Goal: Task Accomplishment & Management: Complete application form

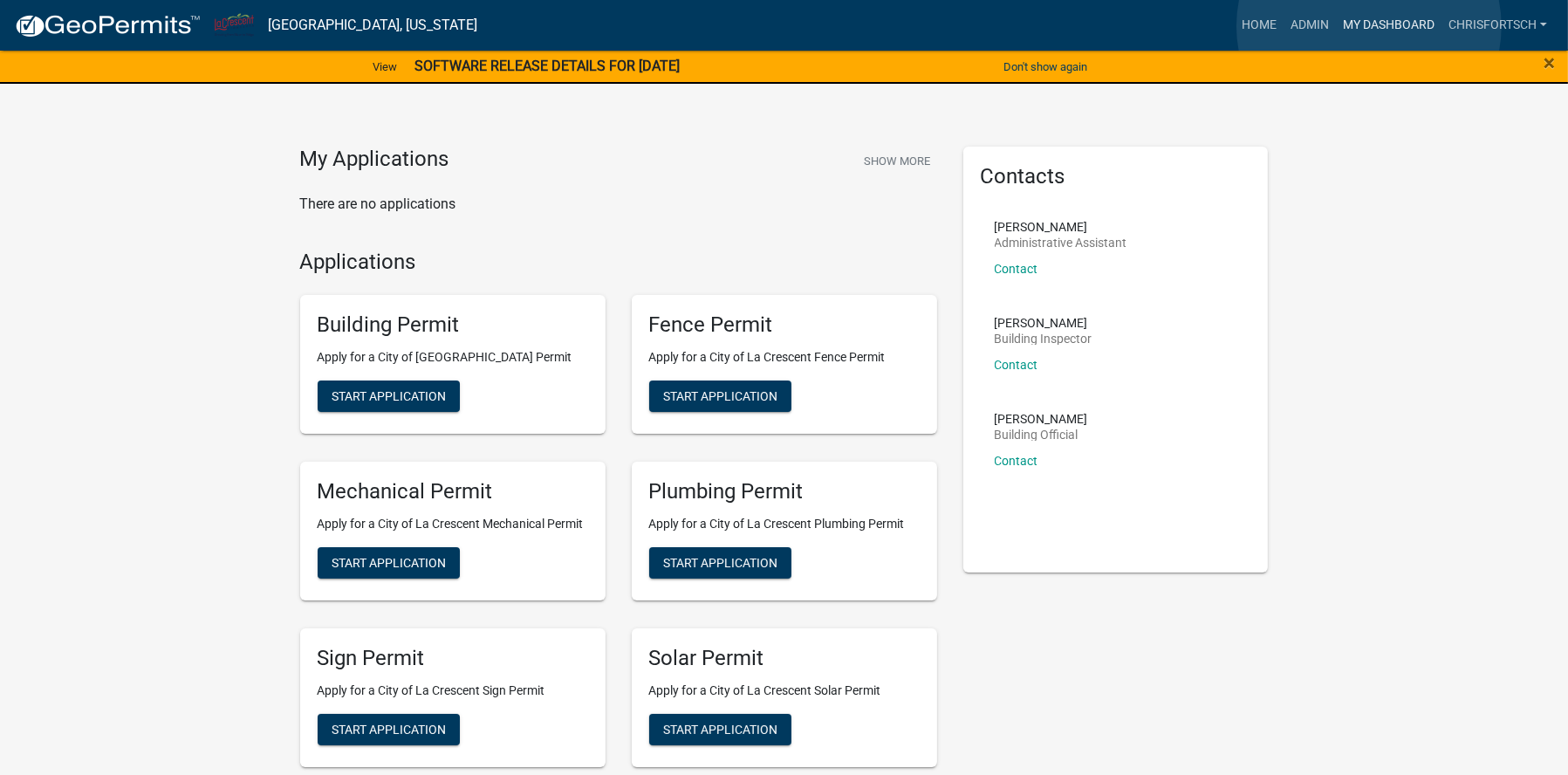
click at [1370, 26] on link "My Dashboard" at bounding box center [1389, 25] width 106 height 33
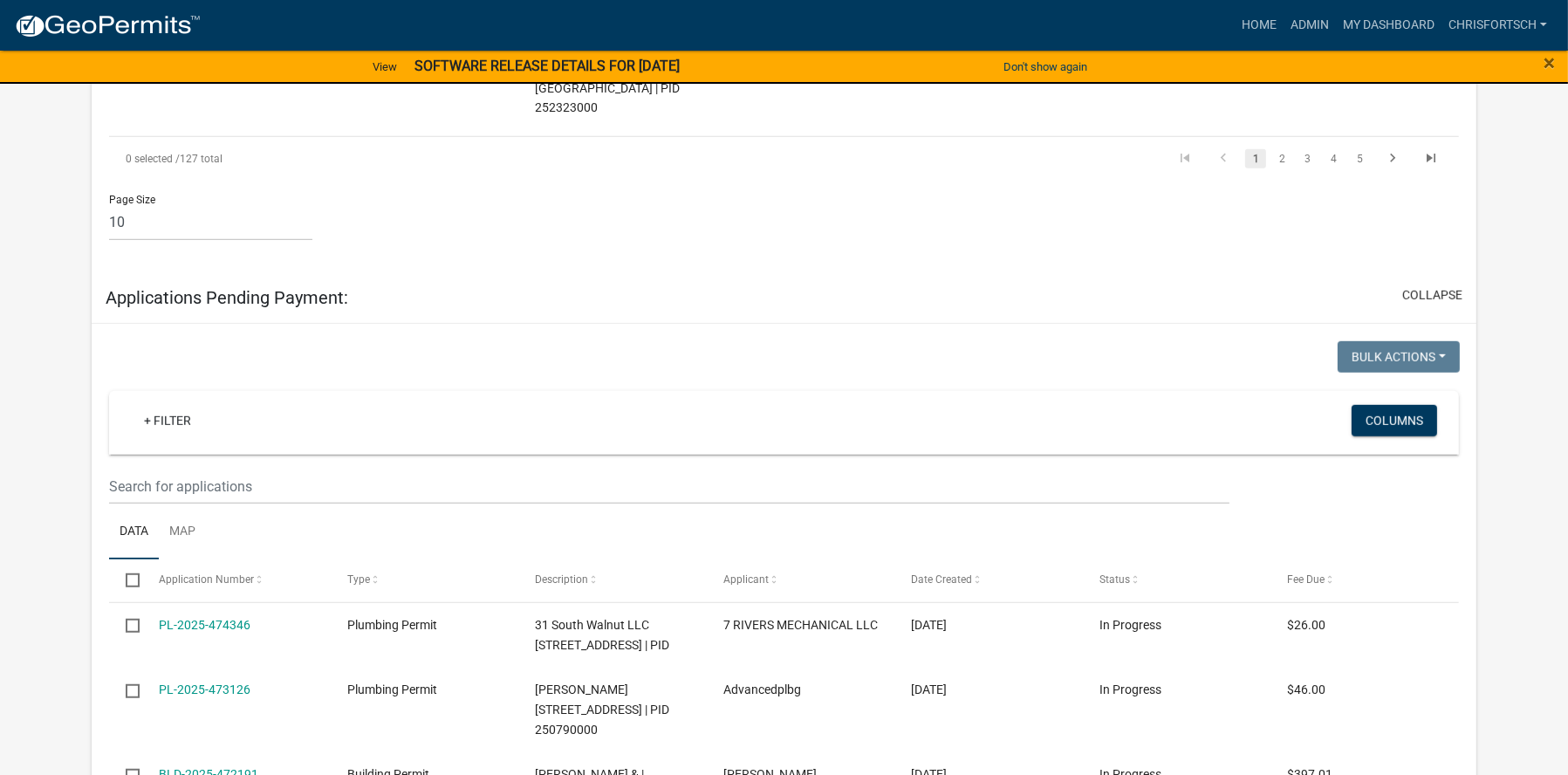
scroll to position [1832, 0]
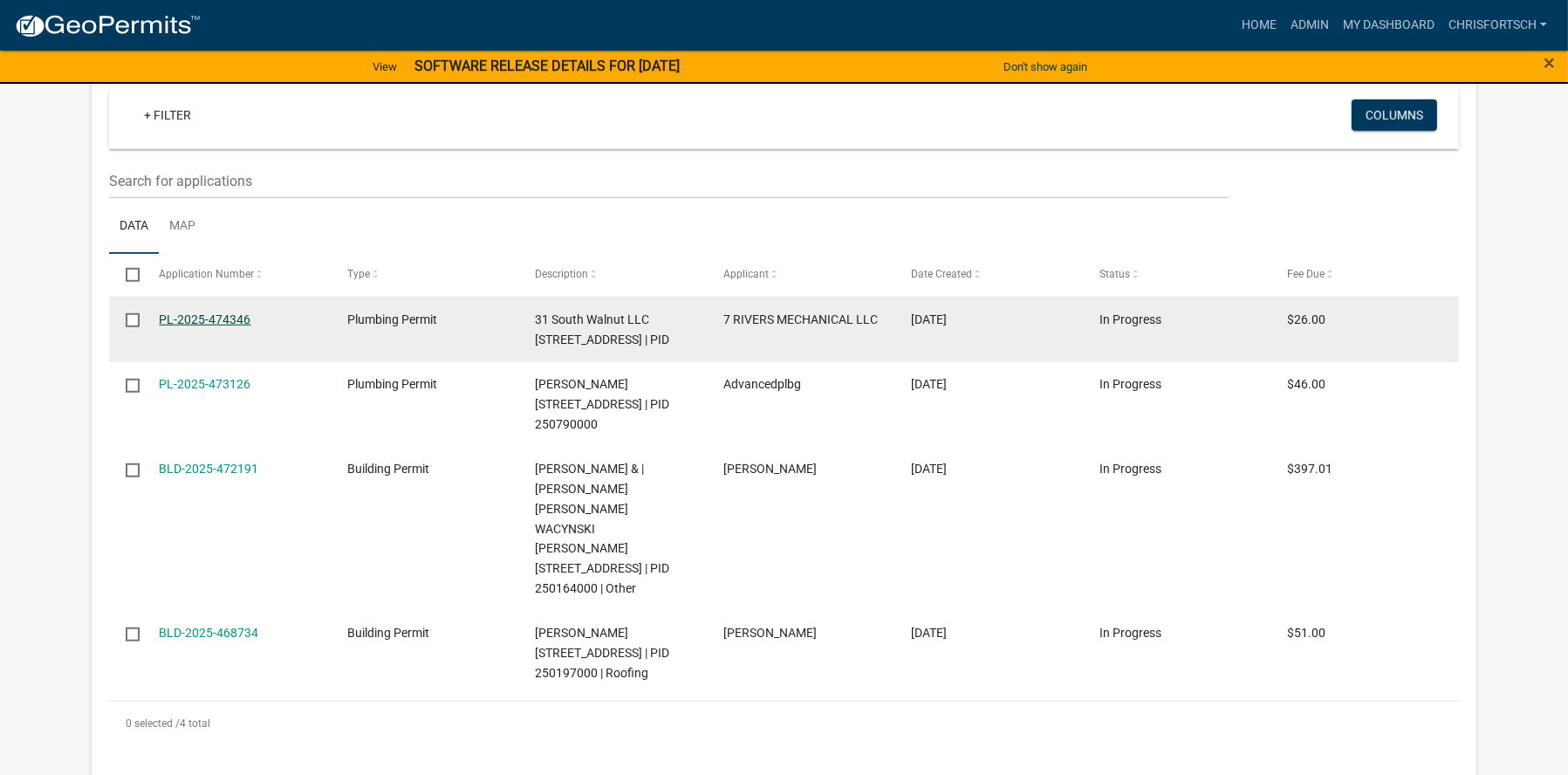
click at [215, 315] on link "PL-2025-474346" at bounding box center [204, 319] width 91 height 13
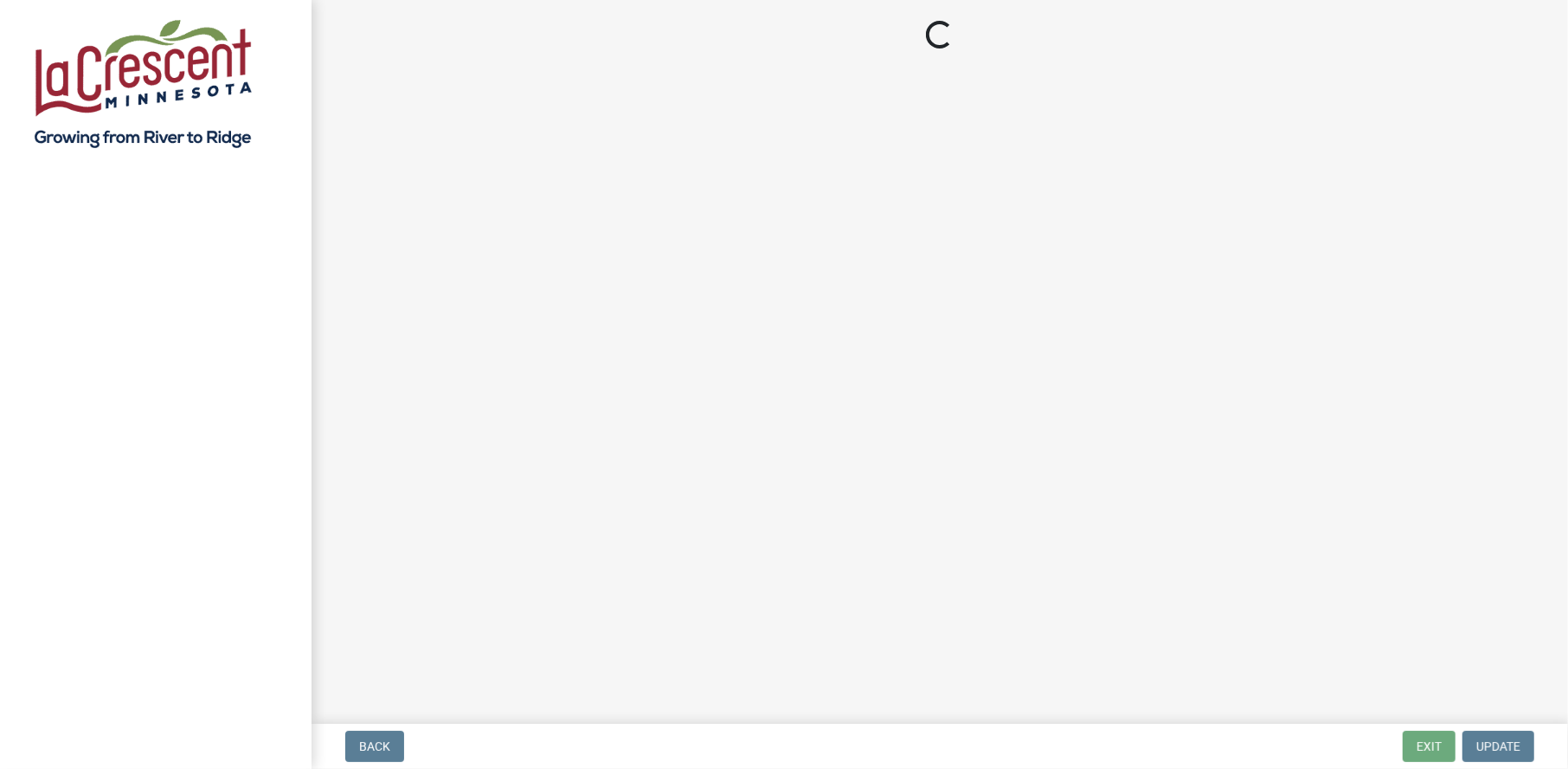
select select "3: 3"
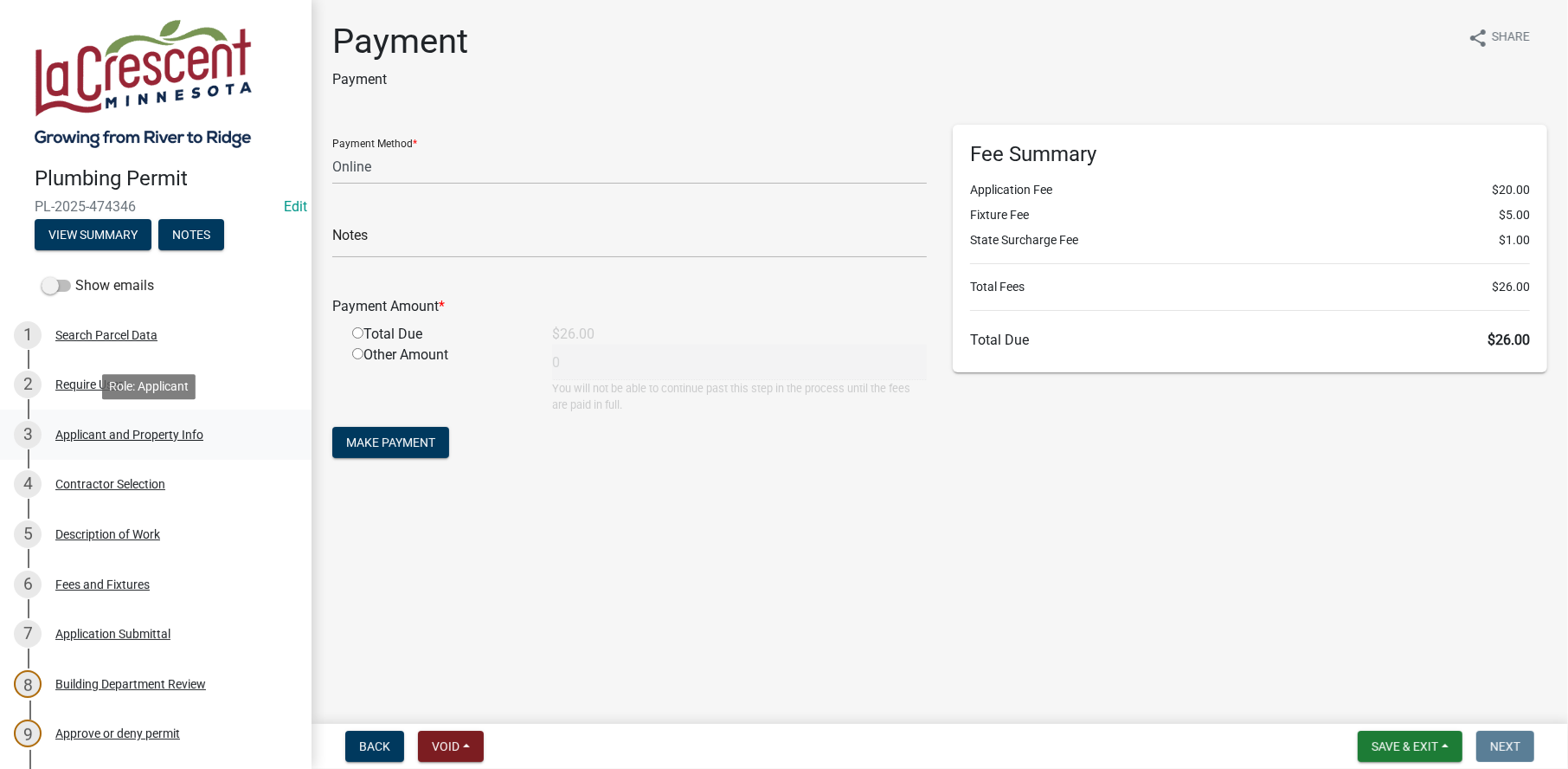
click at [94, 435] on div "Applicant and Property Info" at bounding box center [129, 435] width 148 height 12
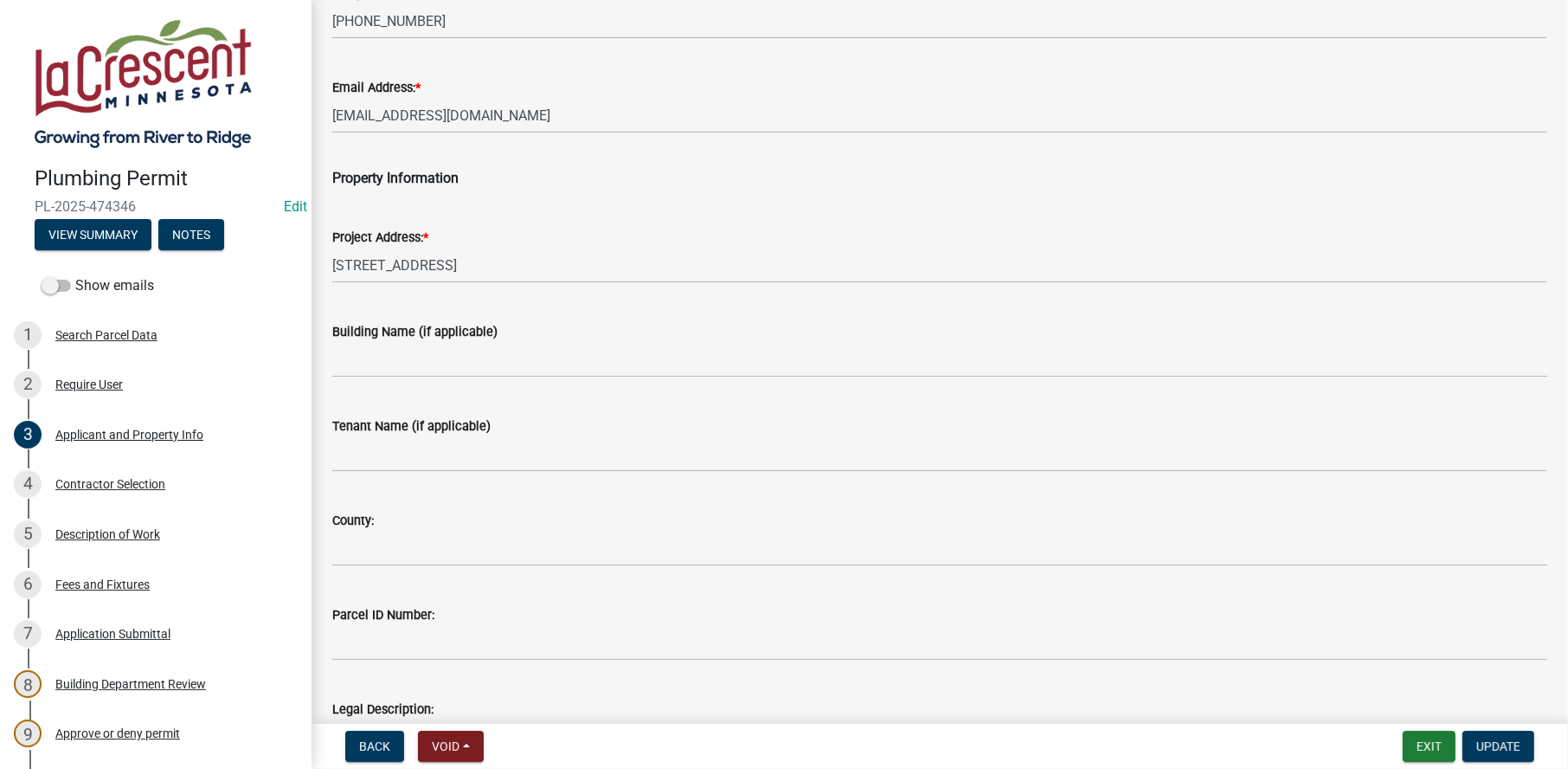
scroll to position [382, 0]
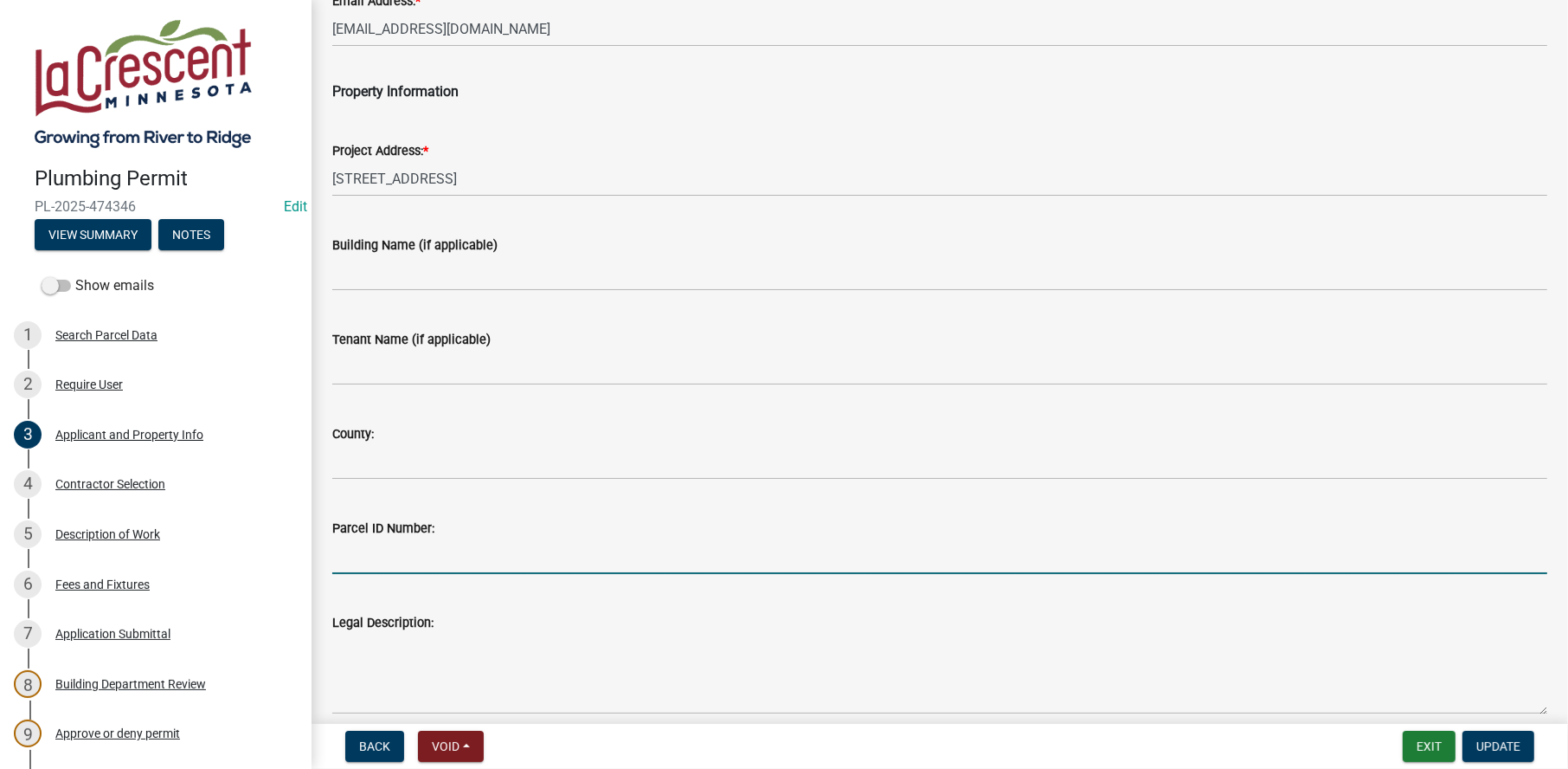
click at [350, 561] on input "Parcel ID Number:" at bounding box center [940, 556] width 1215 height 35
paste input "250046000"
click at [360, 547] on input "250046000" at bounding box center [940, 556] width 1215 height 35
type input "250046000"
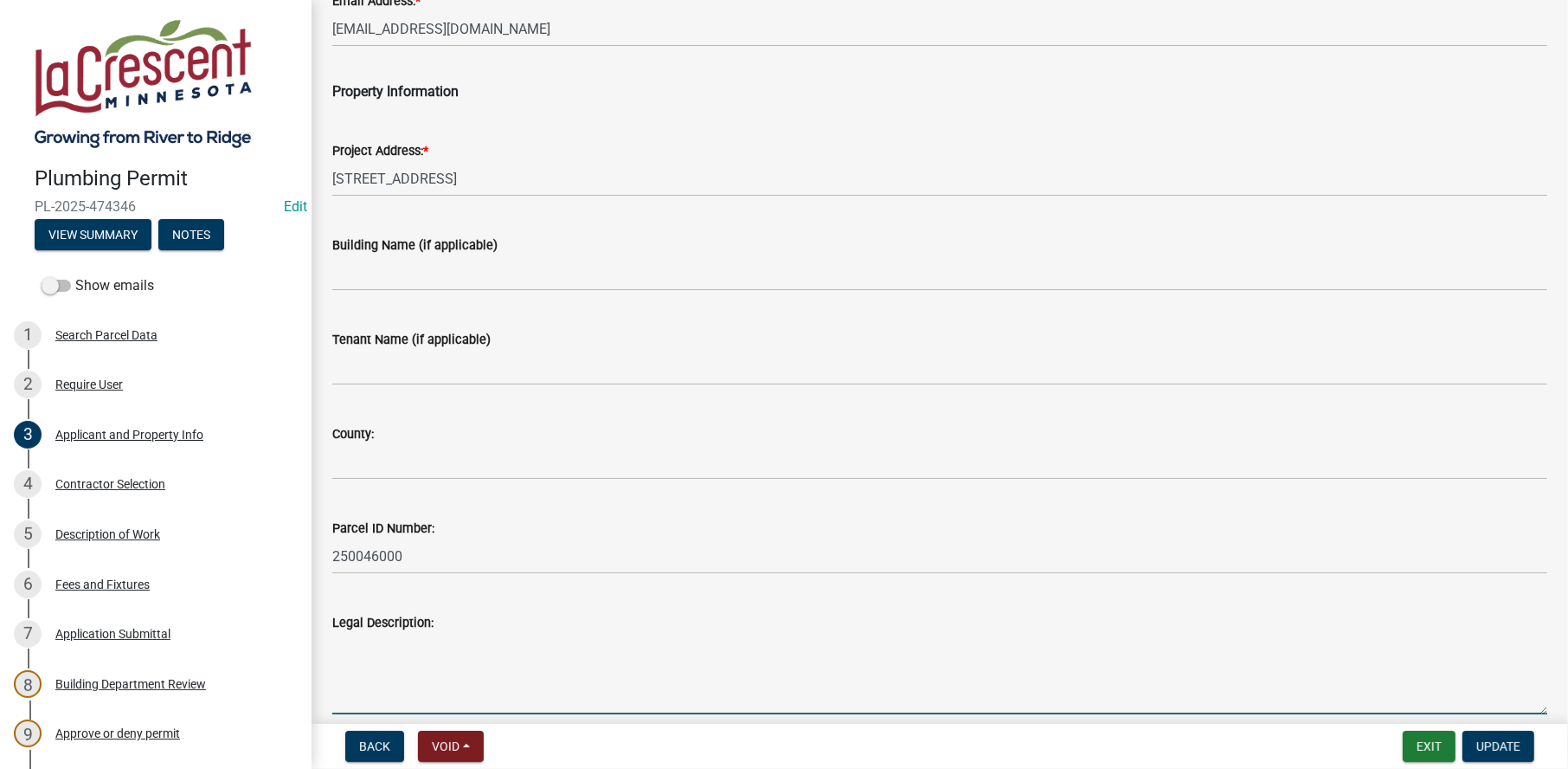
click at [342, 641] on textarea "Legal Description:" at bounding box center [940, 673] width 1215 height 81
paste textarea "Sect-10 Twp-104 Range-004 [GEOGRAPHIC_DATA] Lot-006 Block-007 NORTH 40 FT LOT 6…"
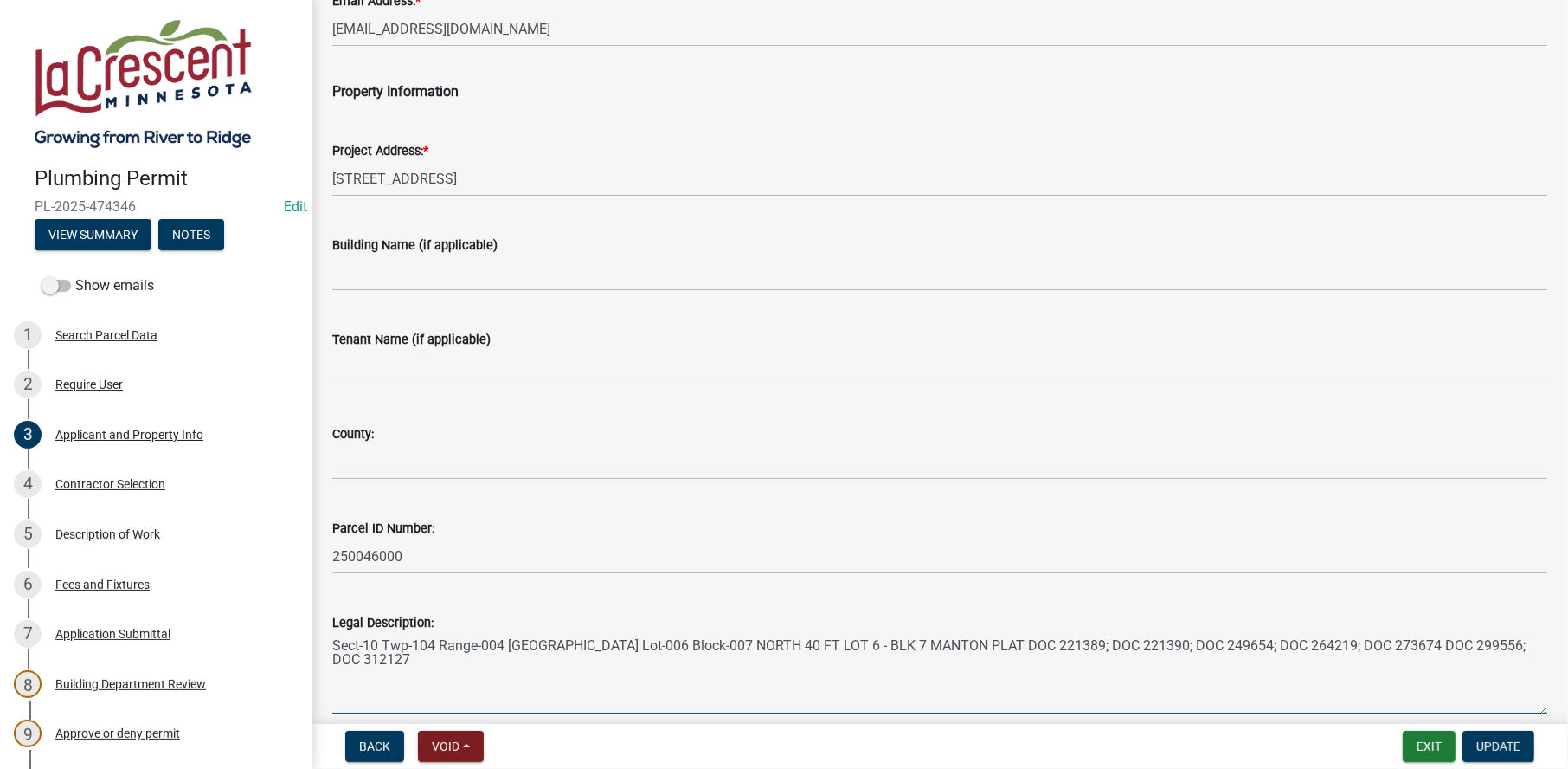
type textarea "Sect-10 Twp-104 Range-004 [GEOGRAPHIC_DATA] Lot-006 Block-007 NORTH 40 FT LOT 6…"
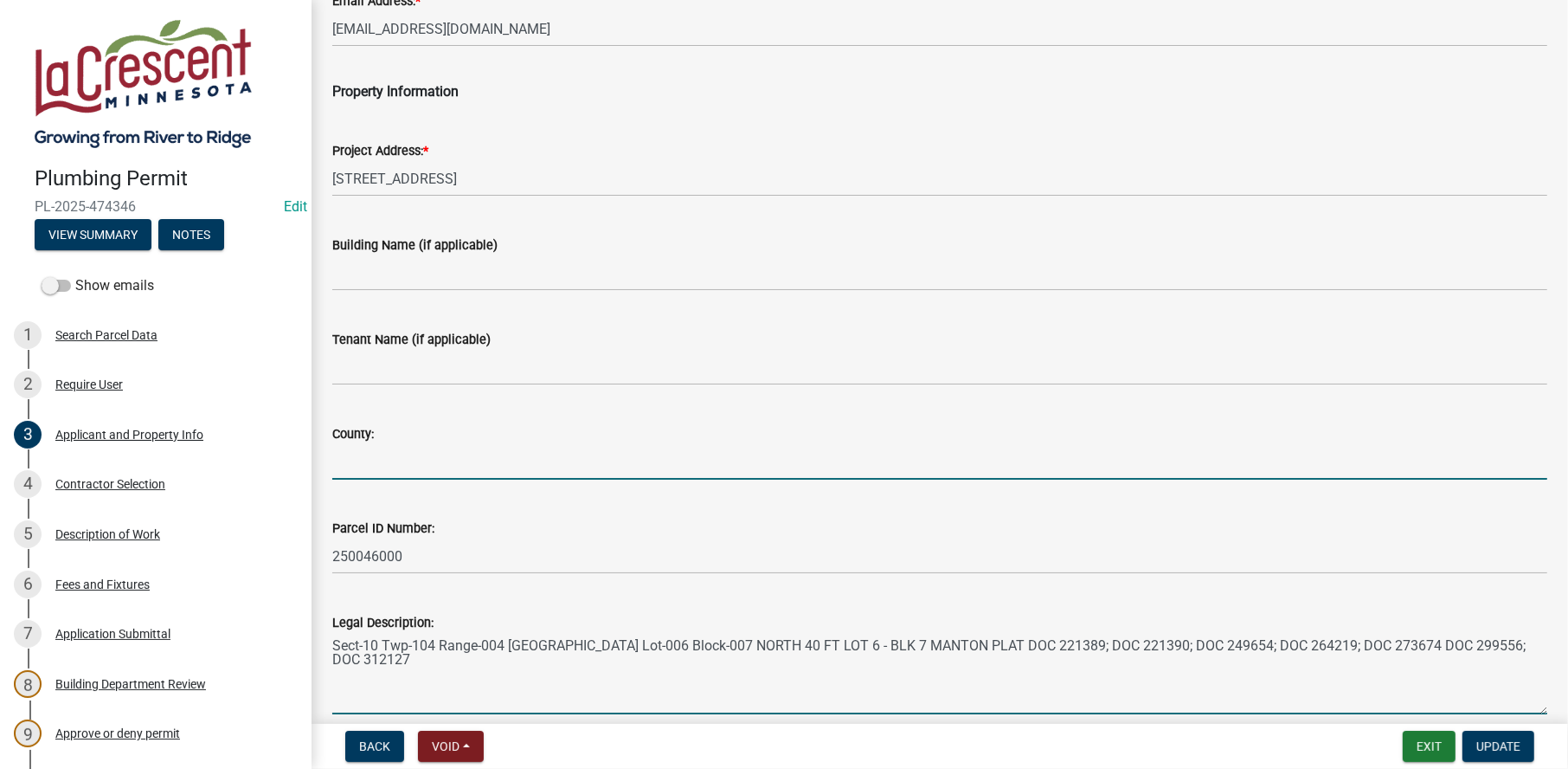
click at [337, 448] on input "County:" at bounding box center [940, 461] width 1215 height 35
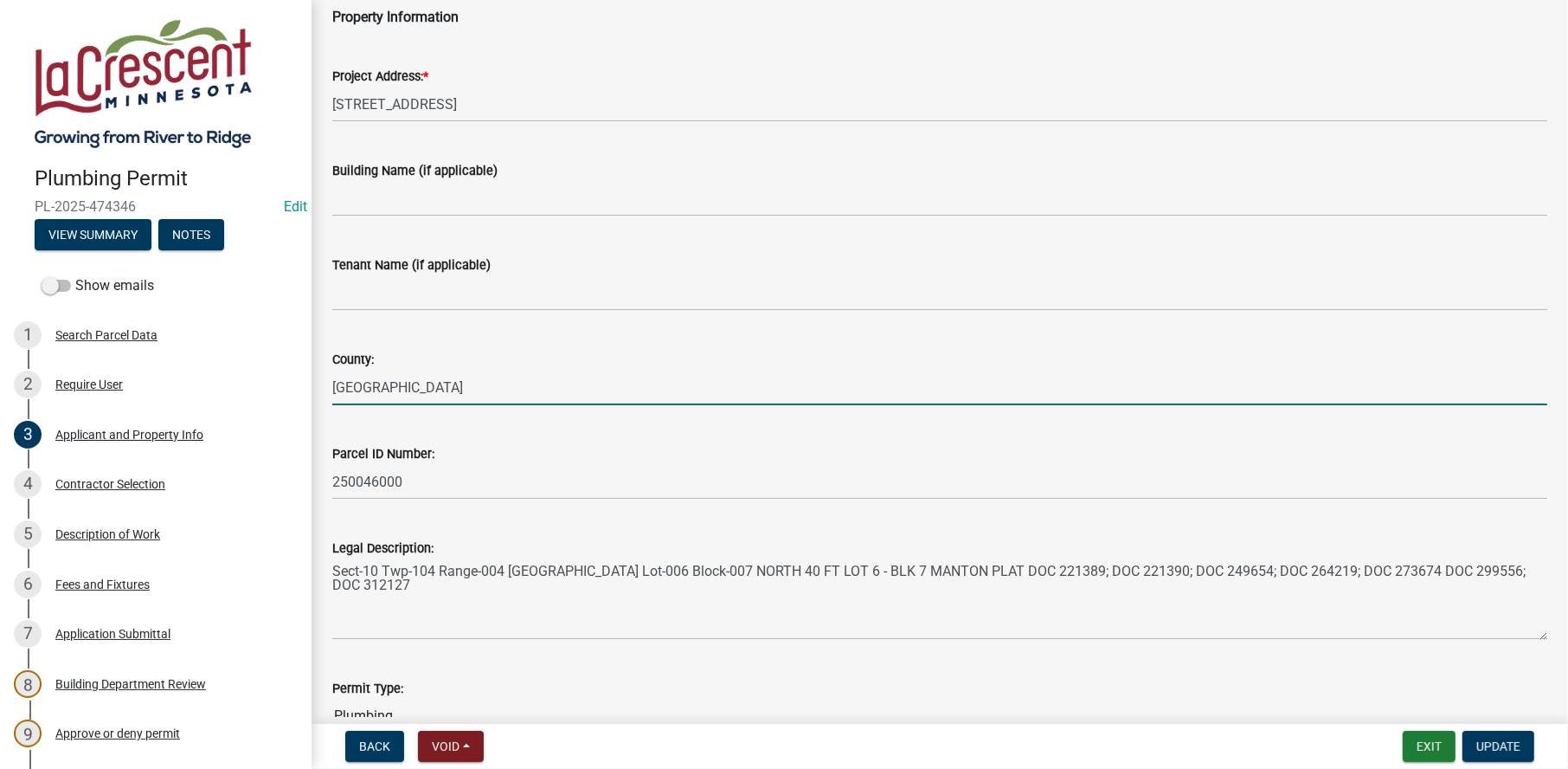
scroll to position [555, 0]
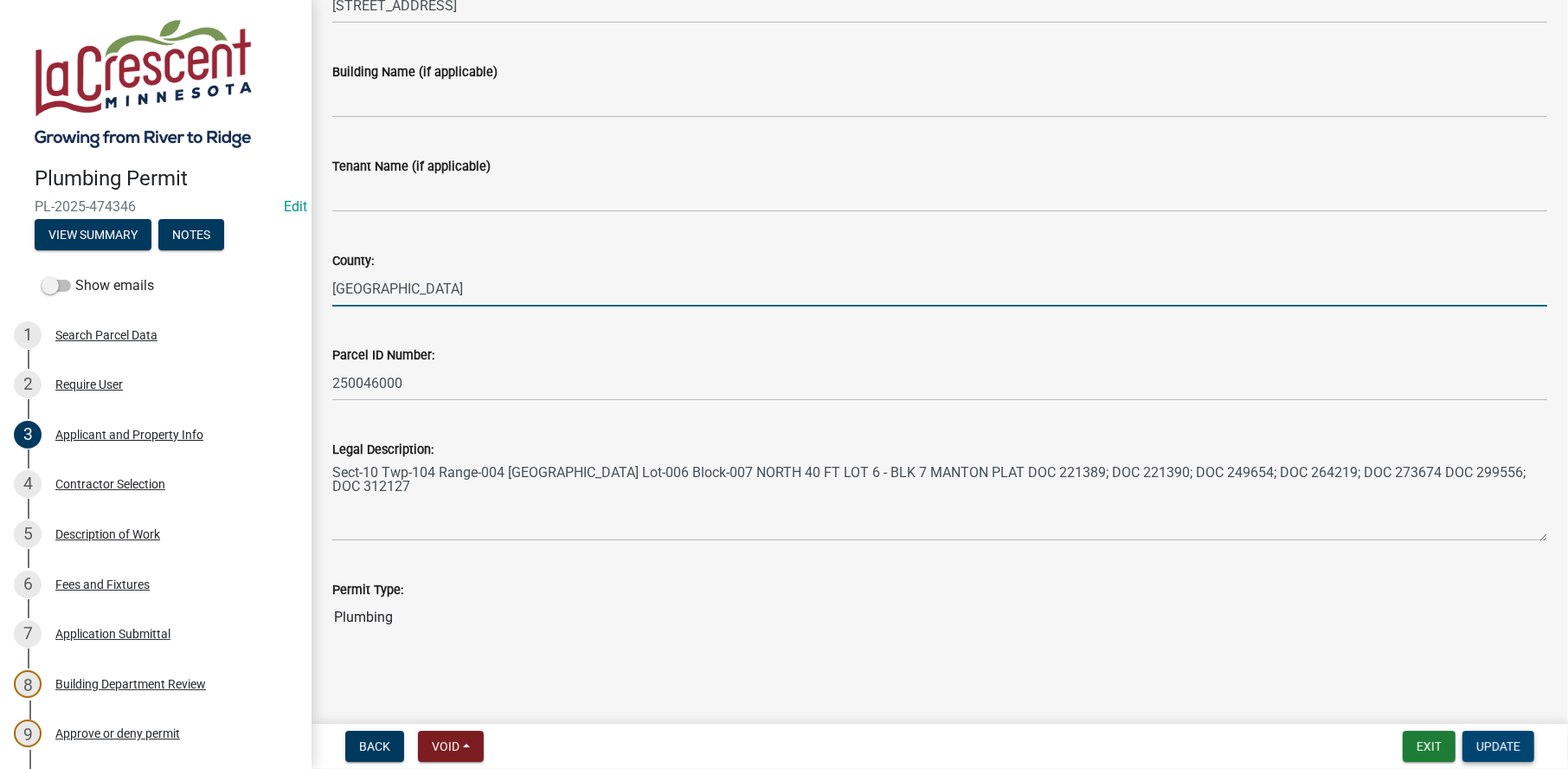
type input "[GEOGRAPHIC_DATA]"
click at [1492, 754] on button "Update" at bounding box center [1497, 746] width 72 height 32
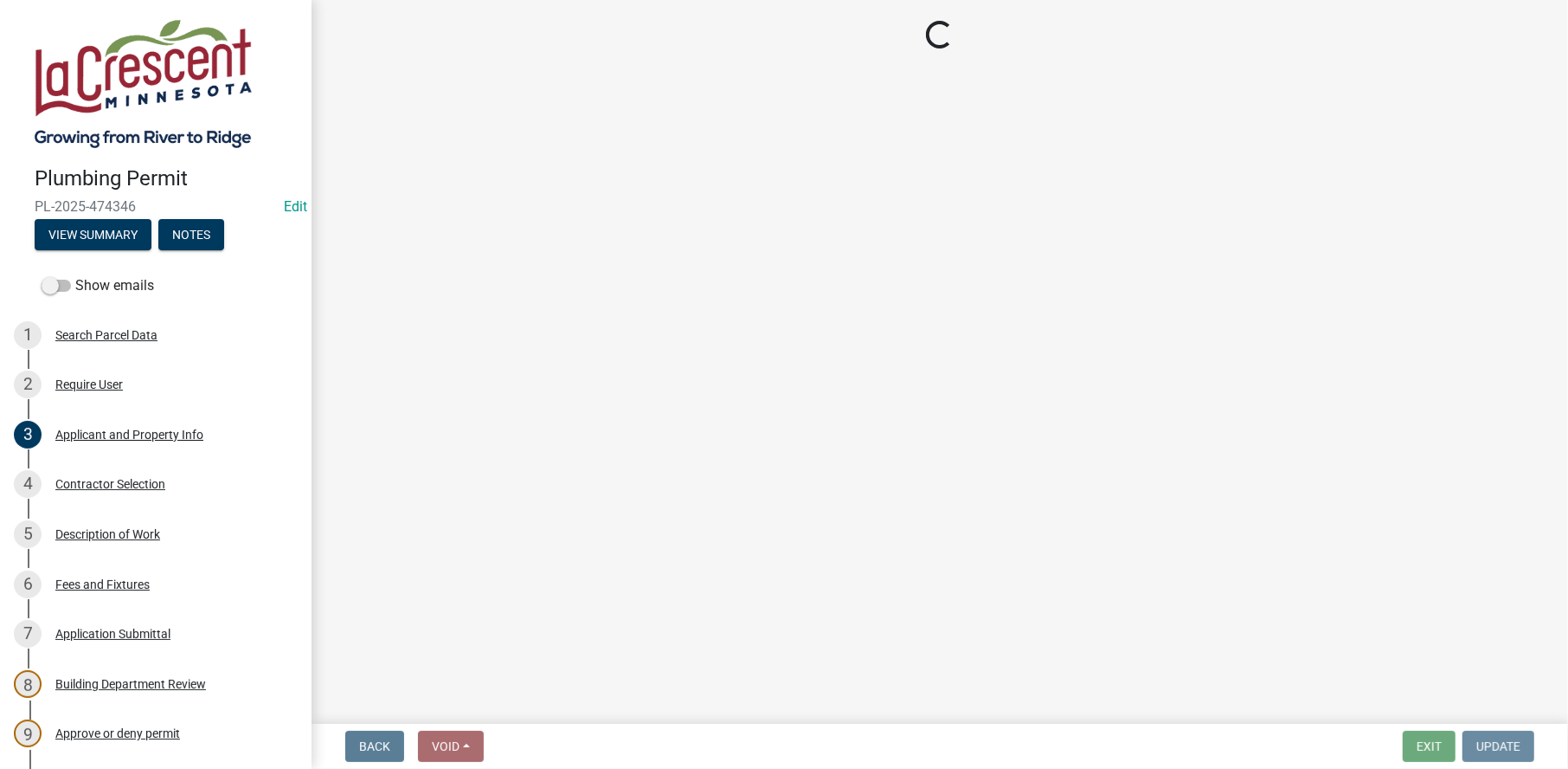
scroll to position [0, 0]
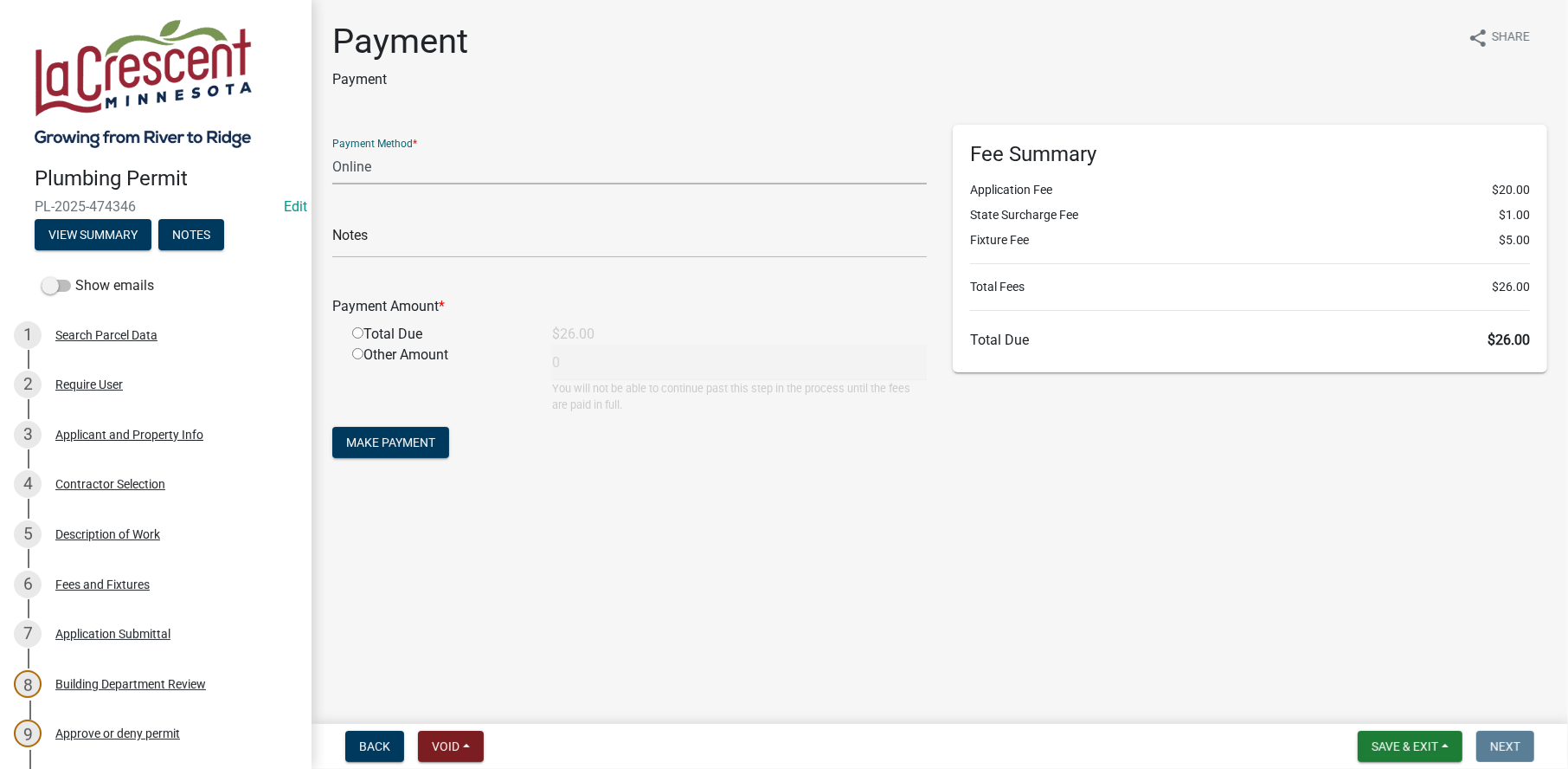
click at [377, 169] on select "Credit Card POS Check Cash Online" at bounding box center [629, 166] width 595 height 35
select select "0: 2"
click at [332, 149] on select "Credit Card POS Check Cash Online" at bounding box center [629, 166] width 595 height 35
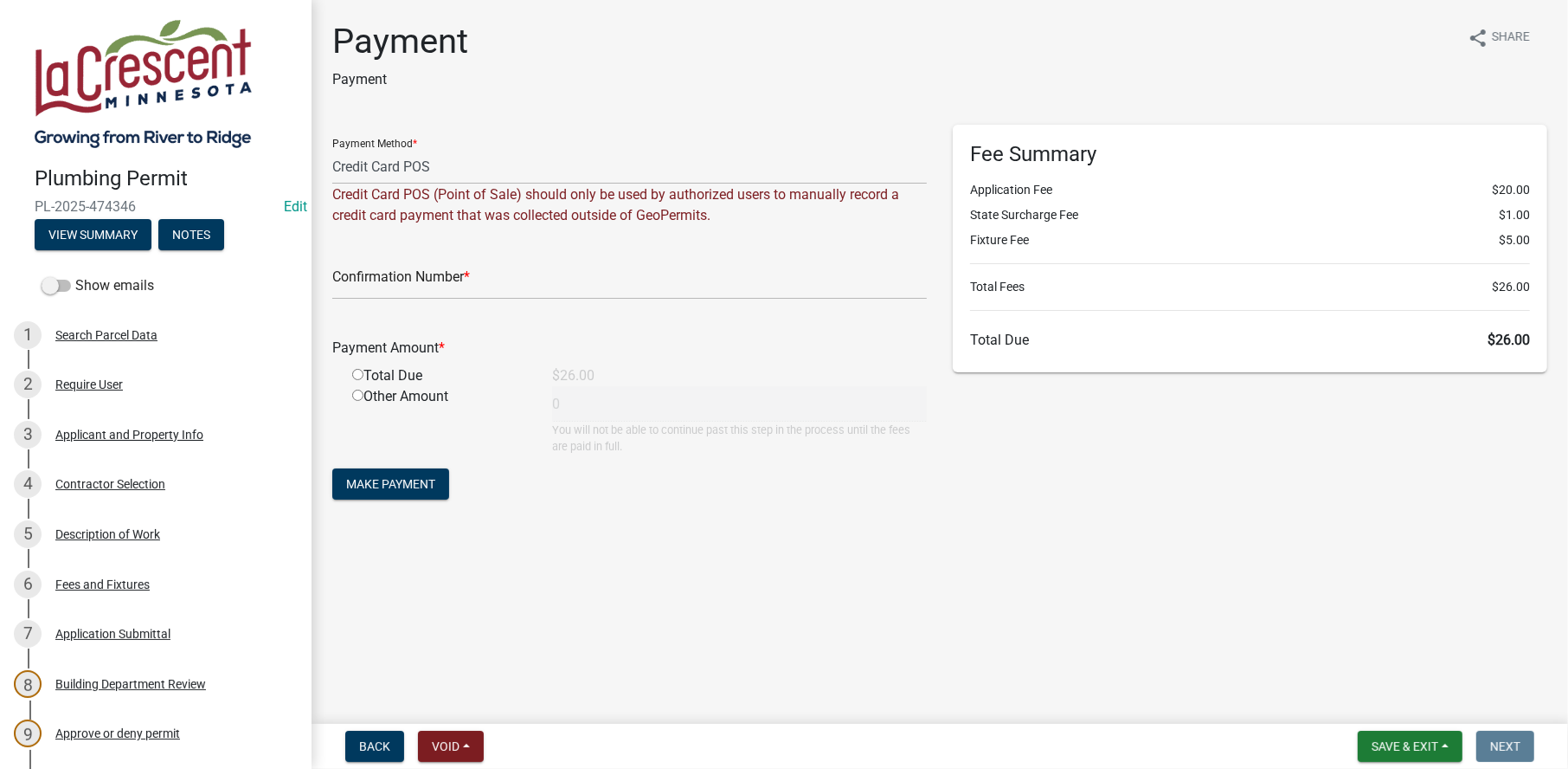
click at [356, 372] on input "radio" at bounding box center [358, 374] width 11 height 11
radio input "true"
type input "26"
drag, startPoint x: 371, startPoint y: 284, endPoint x: 380, endPoint y: 278, distance: 10.8
click at [371, 284] on input "text" at bounding box center [629, 281] width 595 height 35
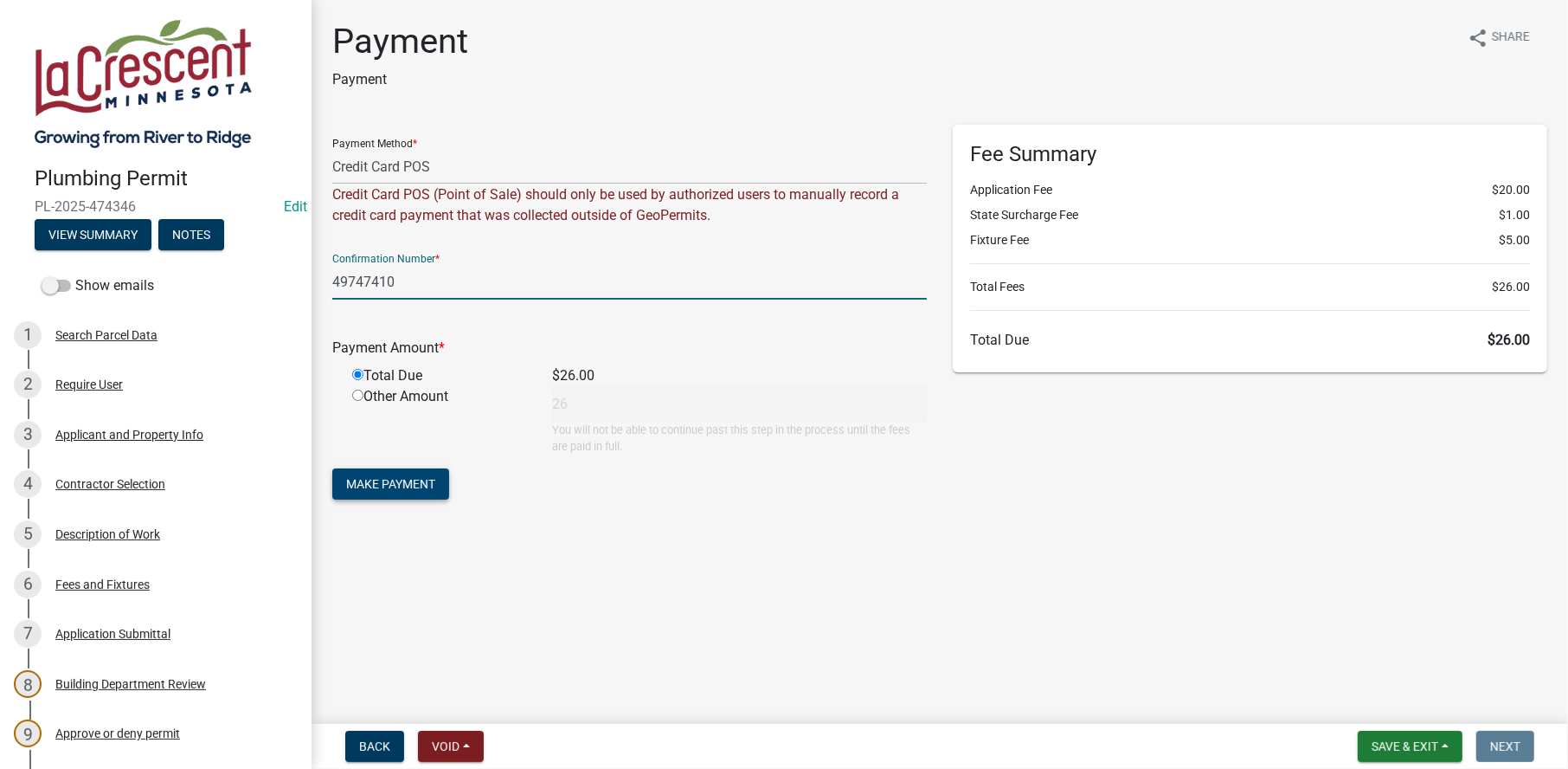
type input "49747410"
click at [384, 484] on span "Make Payment" at bounding box center [390, 483] width 89 height 13
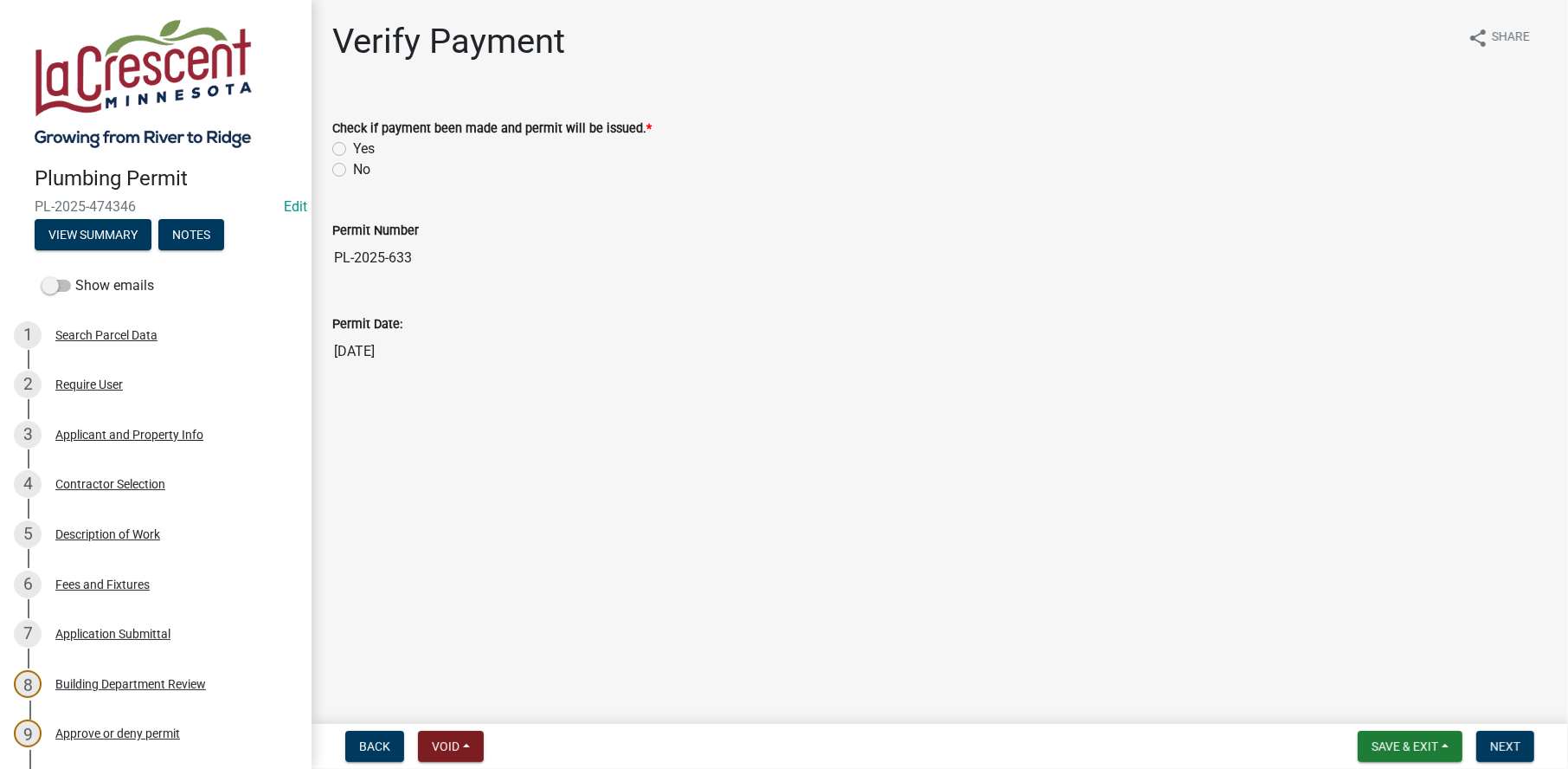
click at [353, 145] on label "Yes" at bounding box center [364, 149] width 22 height 21
click at [353, 145] on input "Yes" at bounding box center [359, 144] width 11 height 11
radio input "true"
click at [1512, 744] on span "Next" at bounding box center [1505, 746] width 31 height 13
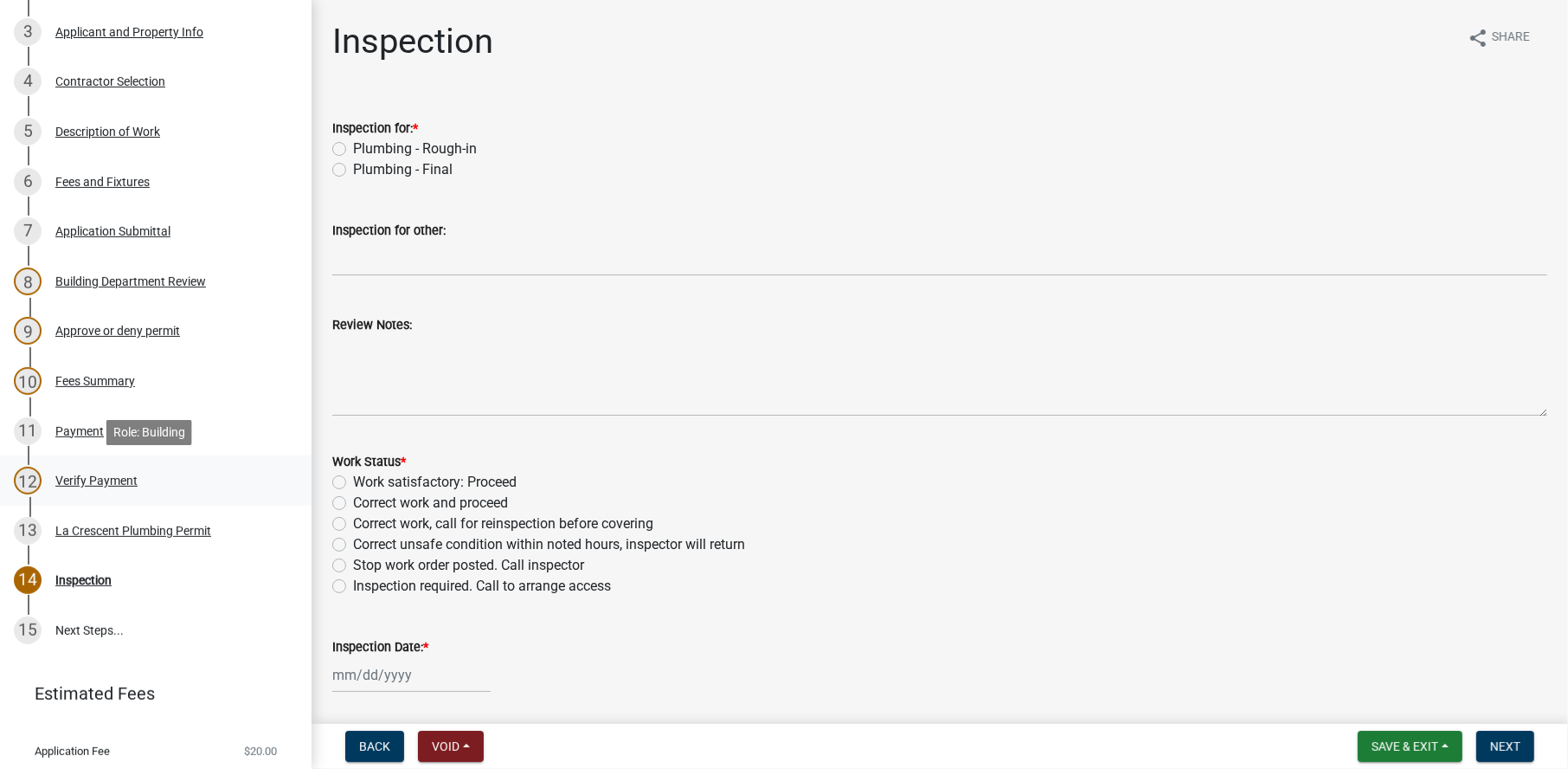
scroll to position [433, 0]
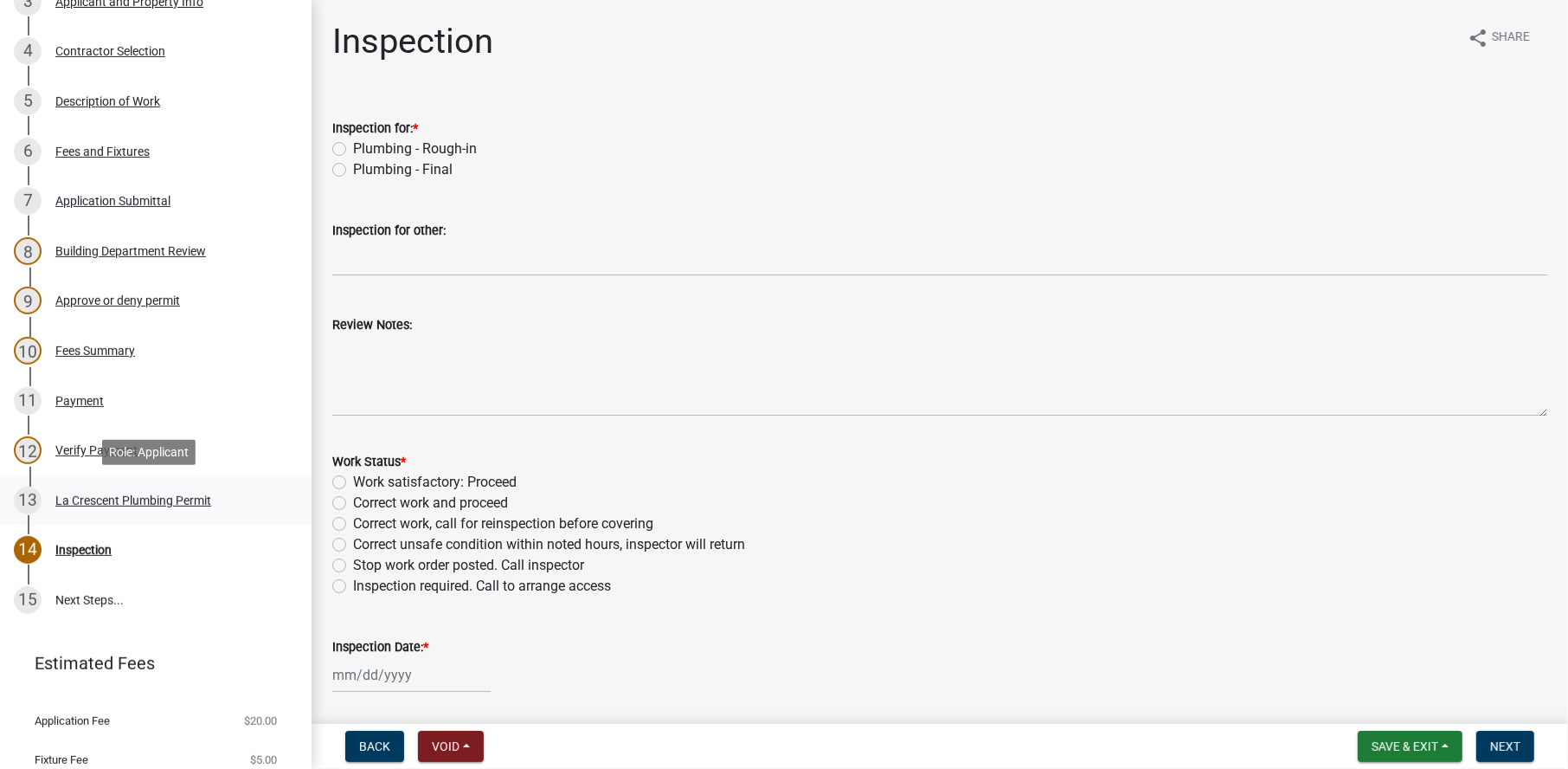
click at [100, 491] on div "13 La Crescent Plumbing Permit" at bounding box center [148, 500] width 270 height 28
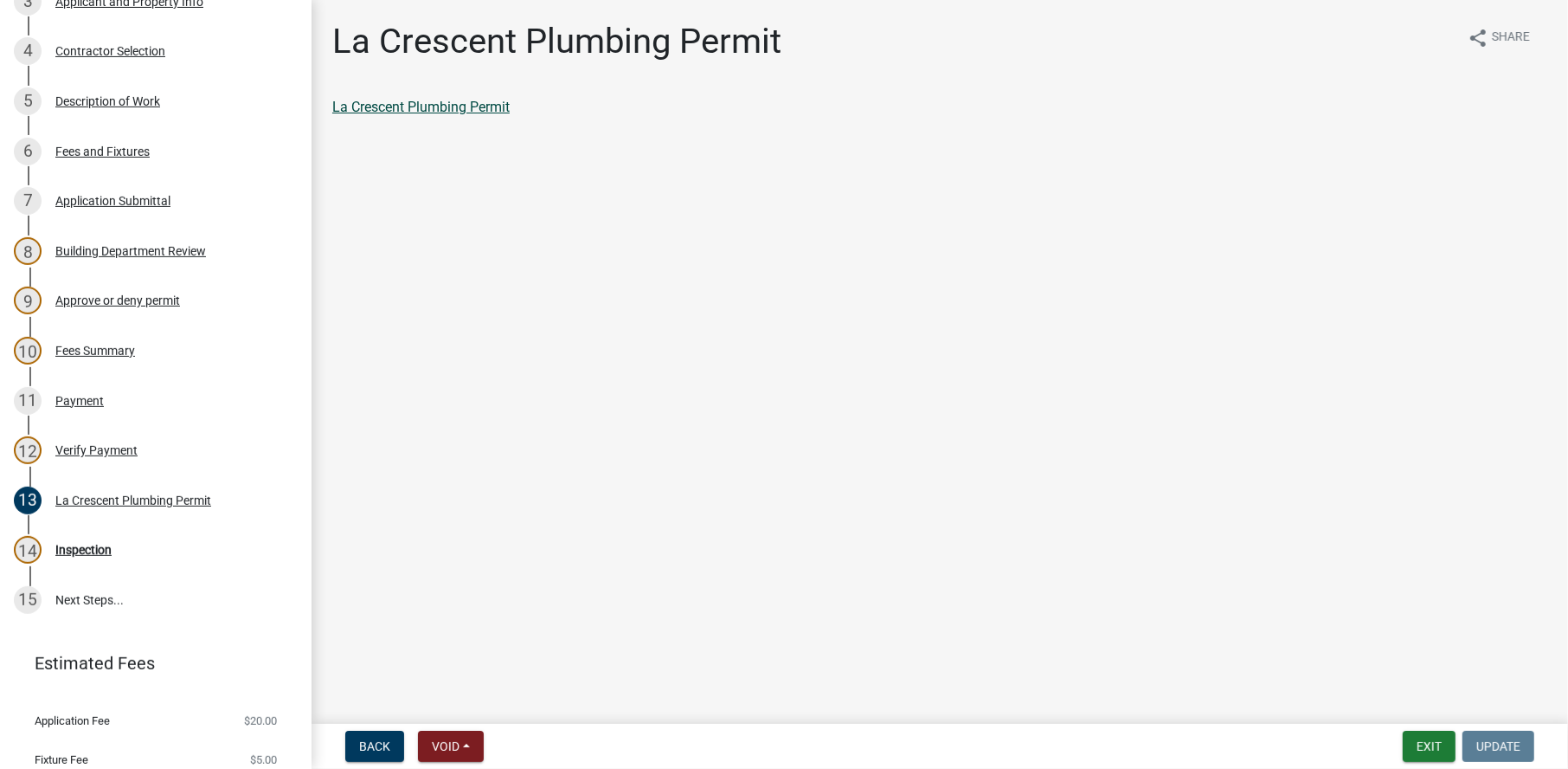
click at [369, 112] on link "La Crescent Plumbing Permit" at bounding box center [421, 106] width 178 height 16
